Goal: Transaction & Acquisition: Download file/media

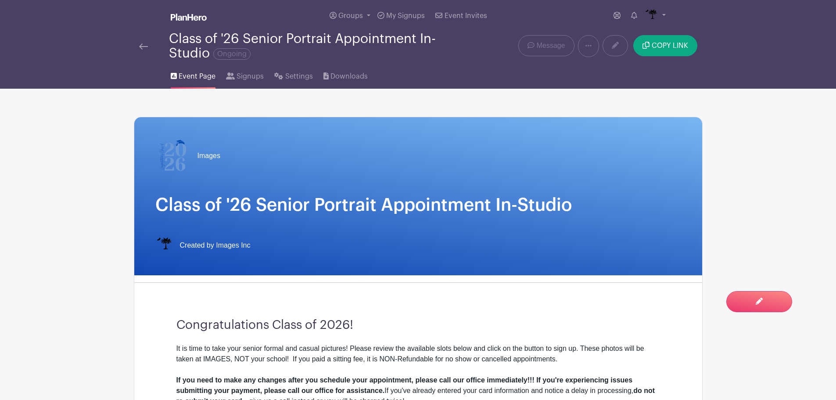
click at [135, 47] on div "Class of '26 Senior Portrait Appointment In-Studio Ongoing" at bounding box center [300, 46] width 332 height 29
click at [147, 47] on img at bounding box center [143, 46] width 9 height 6
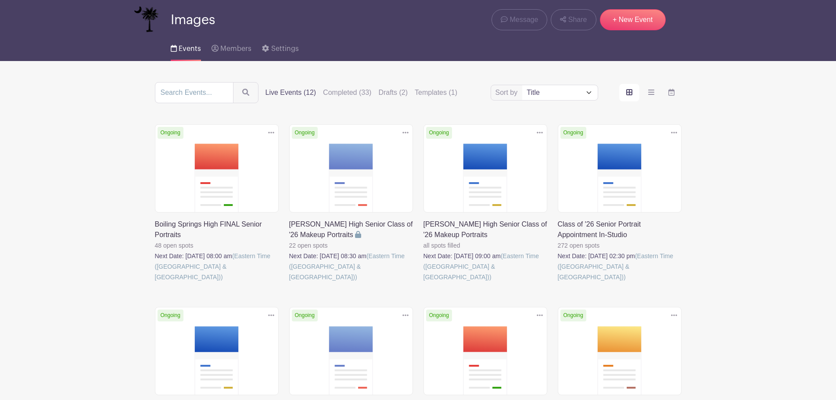
scroll to position [44, 0]
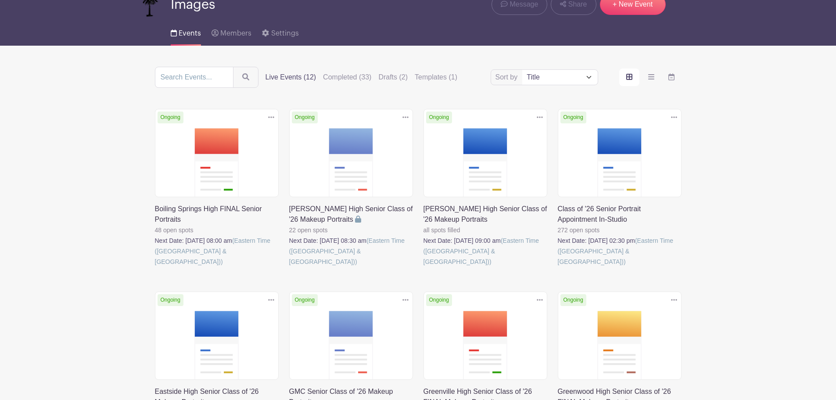
click at [289, 267] on link at bounding box center [289, 267] width 0 height 0
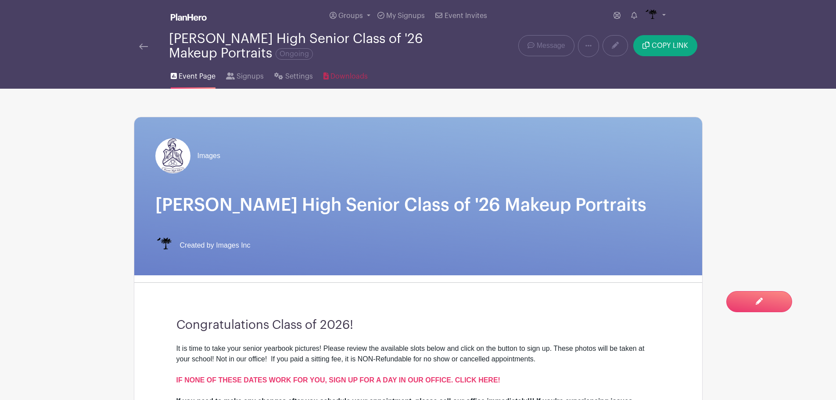
click at [355, 71] on span "Downloads" at bounding box center [348, 76] width 37 height 11
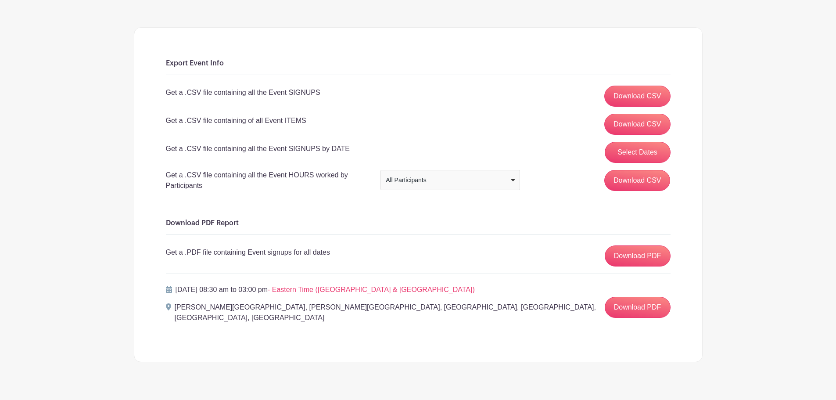
scroll to position [96, 0]
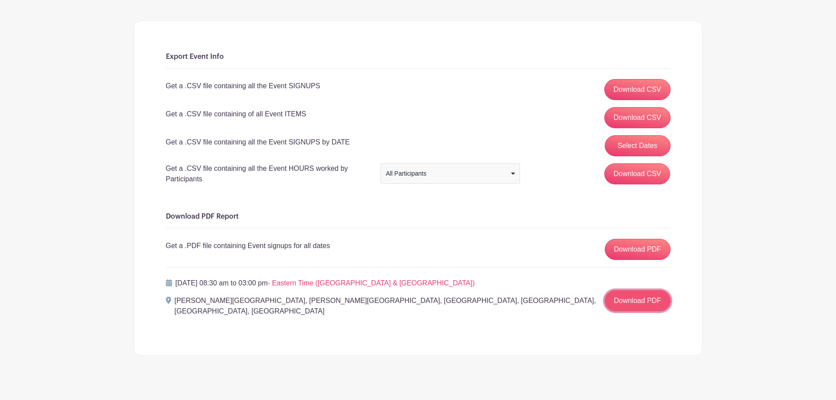
click at [643, 297] on link "Download PDF" at bounding box center [637, 300] width 66 height 21
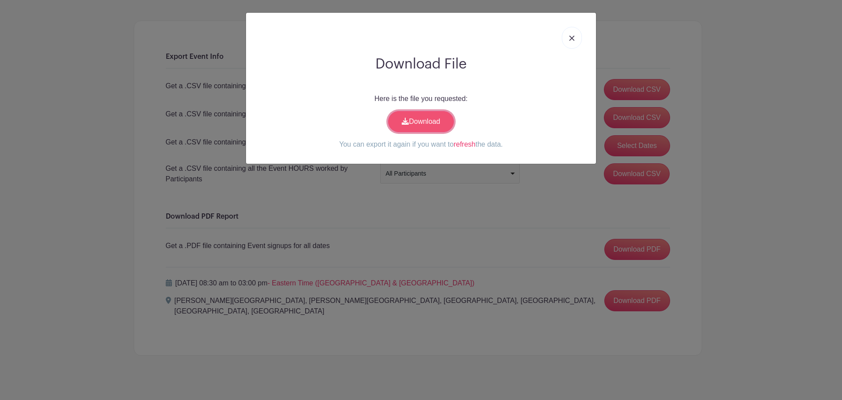
click at [434, 115] on link "Download" at bounding box center [421, 121] width 66 height 21
drag, startPoint x: 565, startPoint y: 35, endPoint x: 484, endPoint y: 96, distance: 100.8
click at [565, 35] on link at bounding box center [572, 38] width 20 height 22
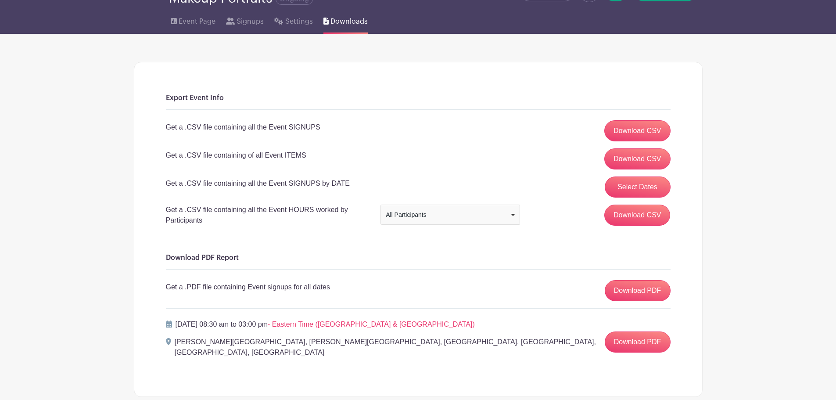
scroll to position [0, 0]
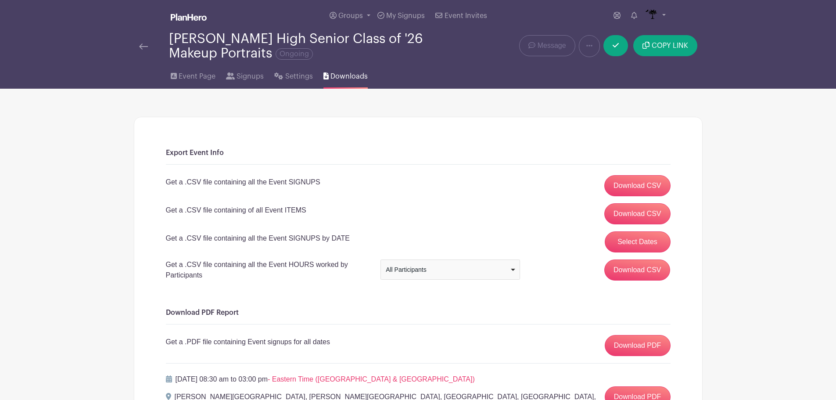
click at [145, 45] on img at bounding box center [143, 46] width 9 height 6
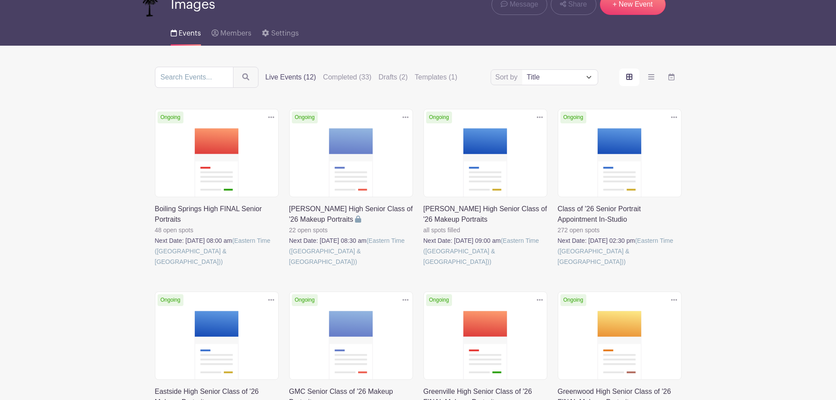
click at [558, 267] on link at bounding box center [558, 267] width 0 height 0
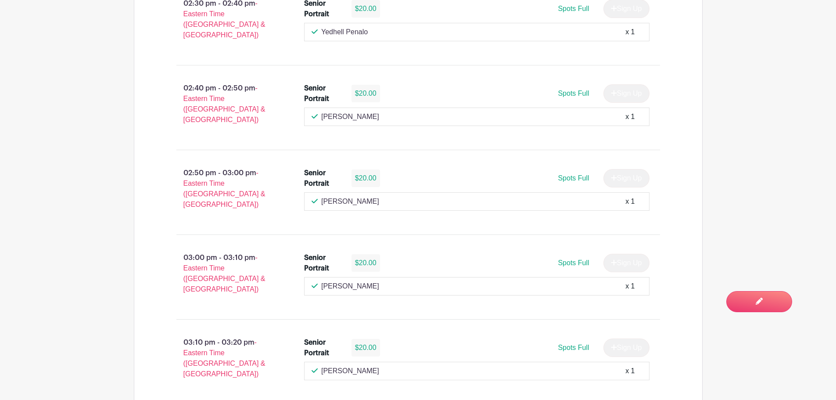
scroll to position [702, 0]
